Goal: Information Seeking & Learning: Learn about a topic

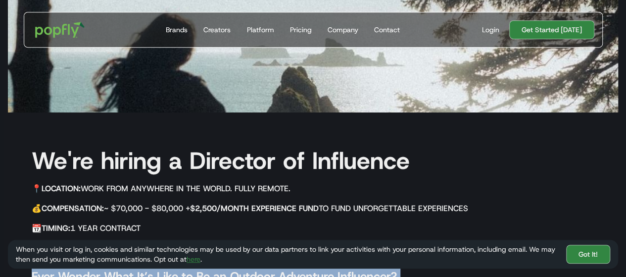
scroll to position [257, 0]
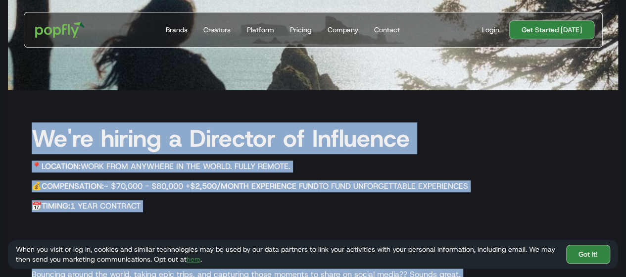
drag, startPoint x: 375, startPoint y: 120, endPoint x: 36, endPoint y: 133, distance: 339.1
copy div "Lo'ip dolors a Consecte ad Elitseddo 📍 Eiusmodt: Inci utla etdolore ma ali enim…"
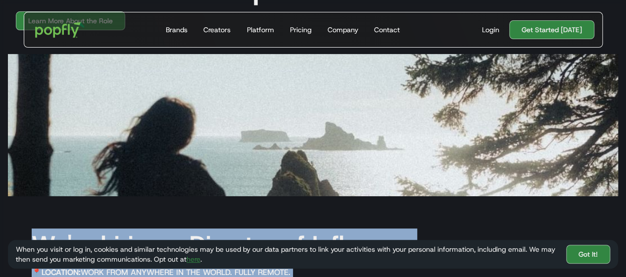
scroll to position [0, 0]
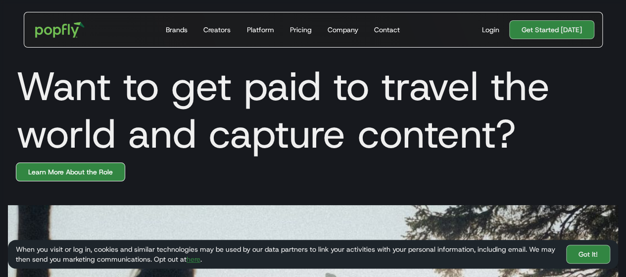
click at [62, 174] on link "Learn More About the Role" at bounding box center [70, 171] width 109 height 19
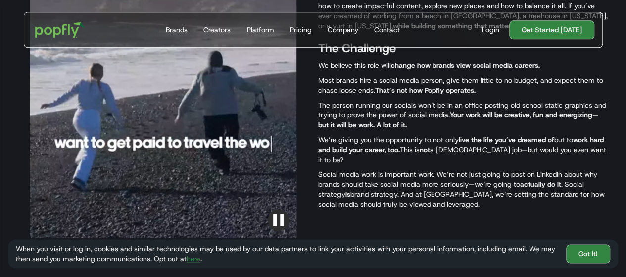
scroll to position [544, 0]
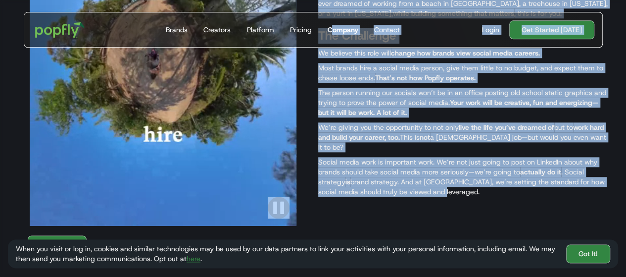
drag, startPoint x: 443, startPoint y: 195, endPoint x: 334, endPoint y: 30, distance: 197.4
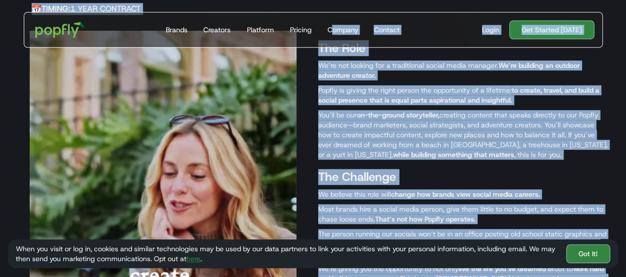
scroll to position [396, 0]
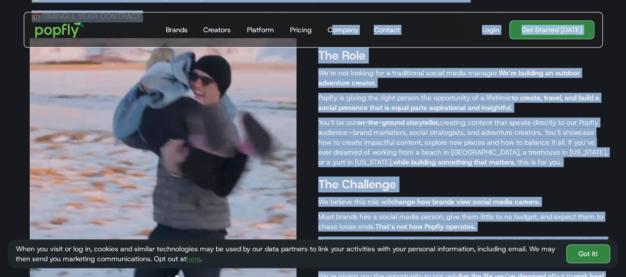
click at [389, 115] on div "The Role We’re not looking for a traditional social media manager. We’re buildi…" at bounding box center [463, 205] width 290 height 335
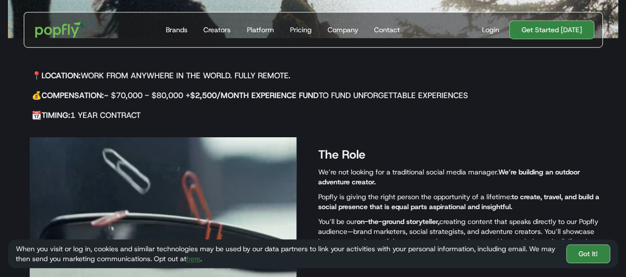
scroll to position [247, 0]
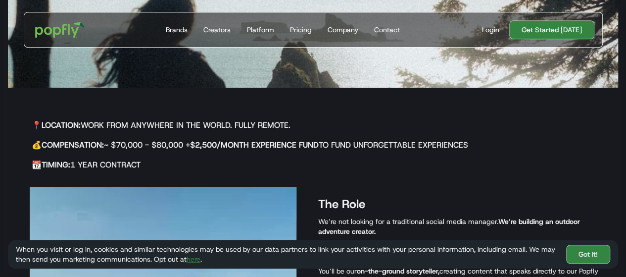
drag, startPoint x: 153, startPoint y: 165, endPoint x: 30, endPoint y: 119, distance: 131.3
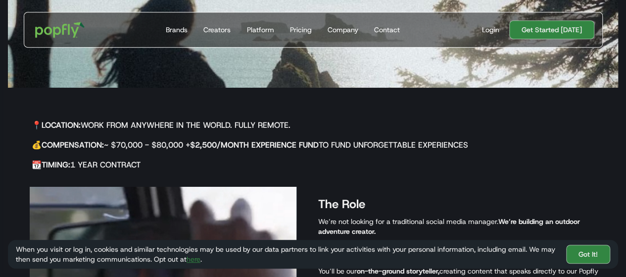
click at [30, 119] on div "📍 Location: Work from anywhere in the world. Fully remote. 💰 Compensation: ~ $7…" at bounding box center [245, 143] width 475 height 65
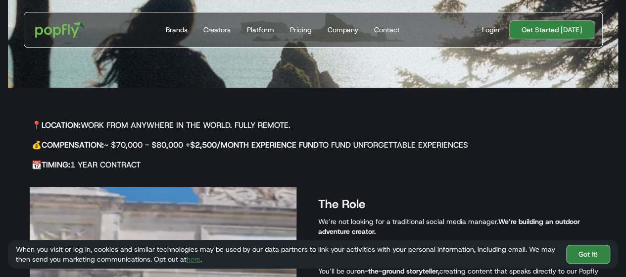
copy div "📍 Location: Work from anywhere in the world. Fully remote. 💰 Compensation: ~ $7…"
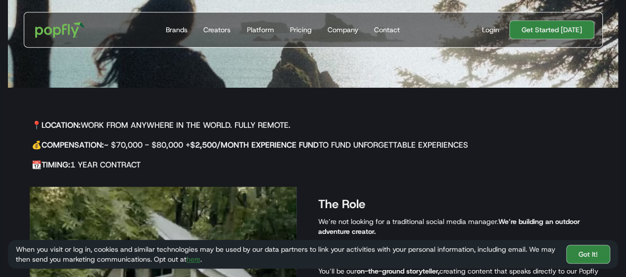
click at [320, 158] on div "📍 Location: Work from anywhere in the world. Fully remote. 💰 Compensation: ~ $7…" at bounding box center [245, 143] width 475 height 65
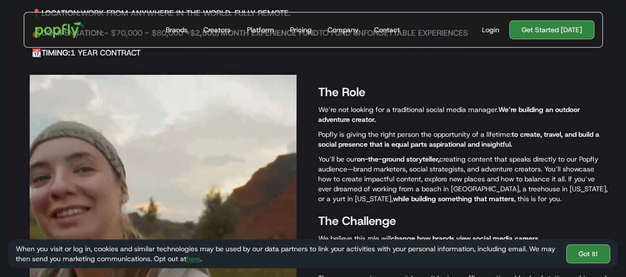
scroll to position [346, 0]
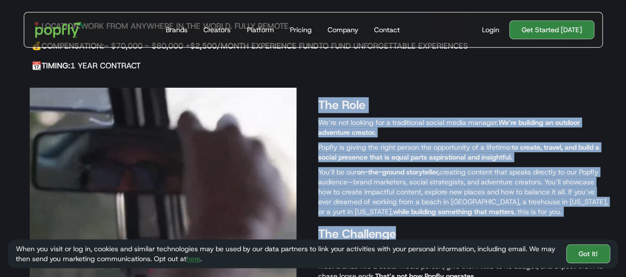
drag, startPoint x: 489, startPoint y: 221, endPoint x: 320, endPoint y: 113, distance: 200.8
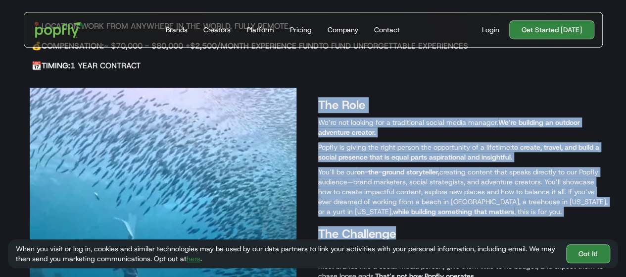
click at [315, 107] on div "The Role We’re not looking for a traditional social media manager. We’re buildi…" at bounding box center [313, 255] width 610 height 355
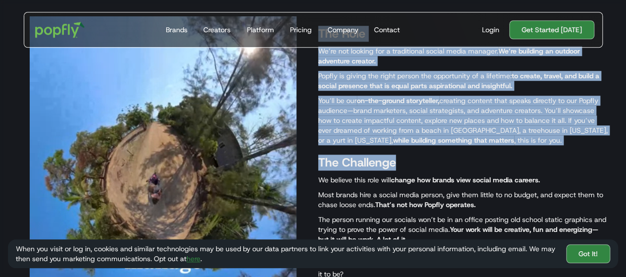
scroll to position [396, 0]
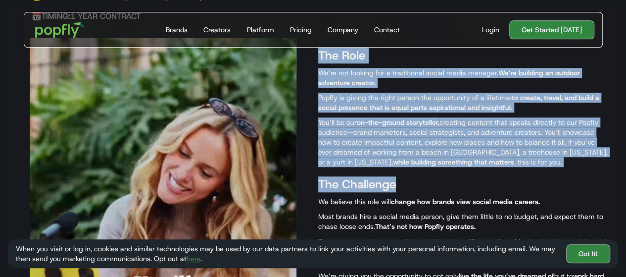
copy div "The Role We’re not looking for a traditional social media manager. We’re buildi…"
